Goal: Navigation & Orientation: Find specific page/section

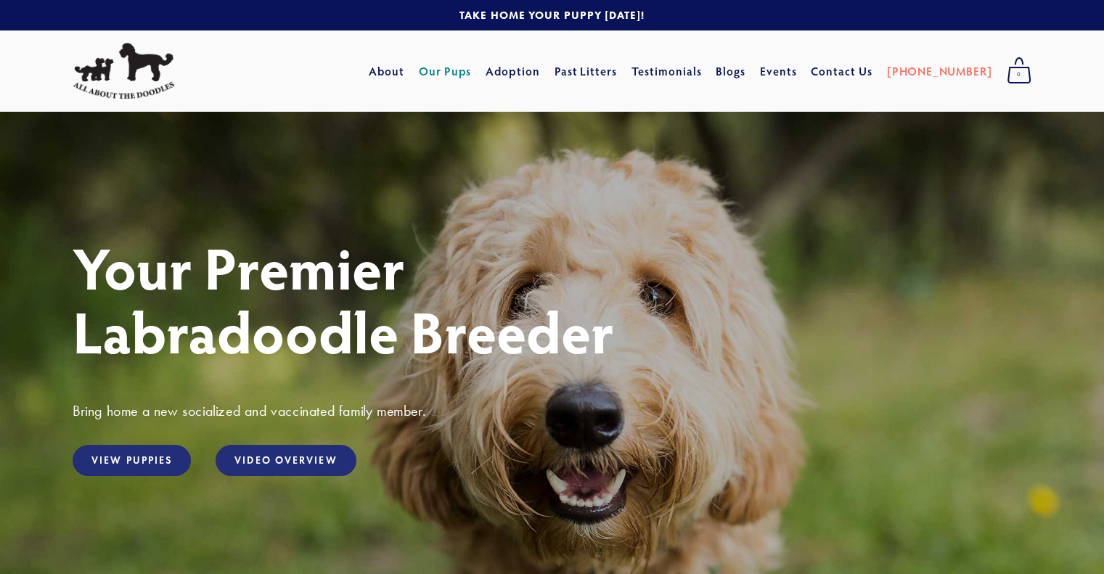
click at [472, 73] on link "Our Pups" at bounding box center [445, 71] width 53 height 26
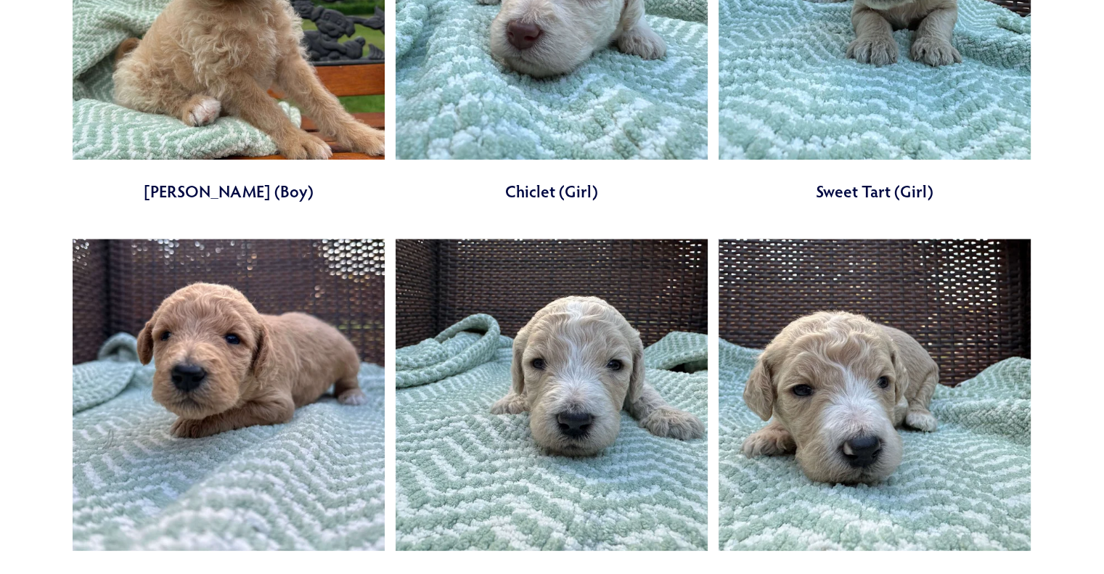
scroll to position [1379, 0]
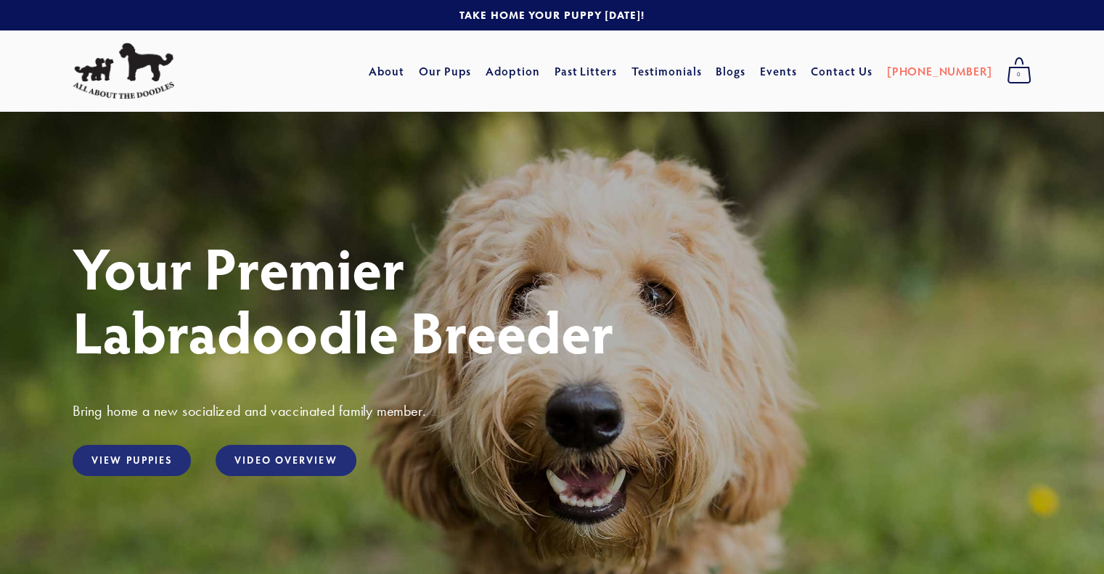
scroll to position [73, 0]
